Goal: Task Accomplishment & Management: Use online tool/utility

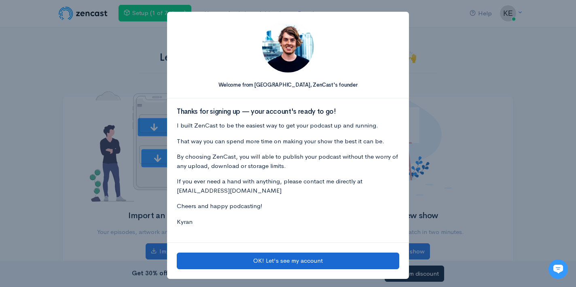
click at [274, 261] on button "OK! Let's see my account" at bounding box center [288, 260] width 222 height 17
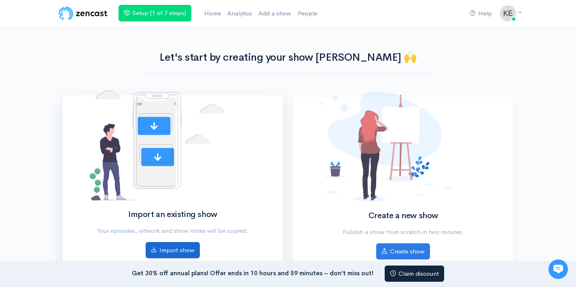
click at [159, 254] on link "Import show" at bounding box center [173, 250] width 54 height 17
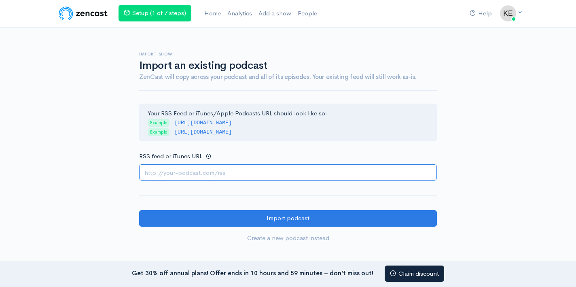
paste input "https://www.youtube.com/channel/UCOMZ0x_f5dqwy5WjLRKOb8Q"
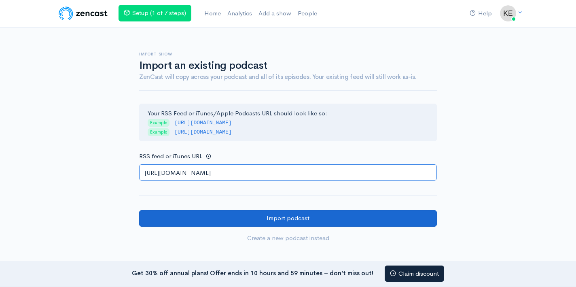
type input "https://www.youtube.com/channel/UCOMZ0x_f5dqwy5WjLRKOb8Q"
click at [228, 216] on input "Import podcast" at bounding box center [287, 218] width 297 height 17
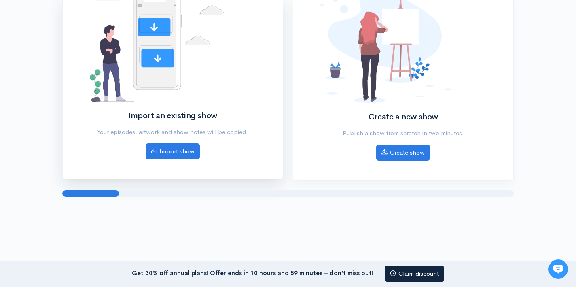
scroll to position [101, 0]
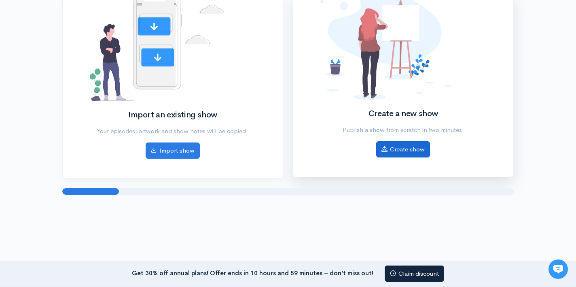
click at [404, 151] on link "Create show" at bounding box center [403, 149] width 54 height 17
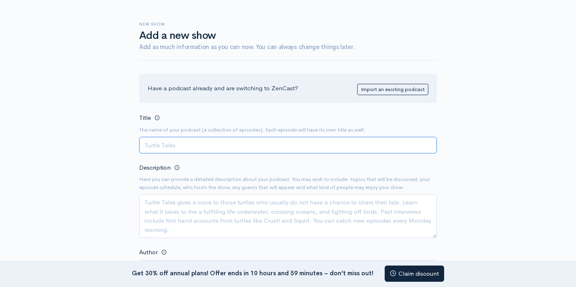
scroll to position [34, 0]
